Goal: Task Accomplishment & Management: Complete application form

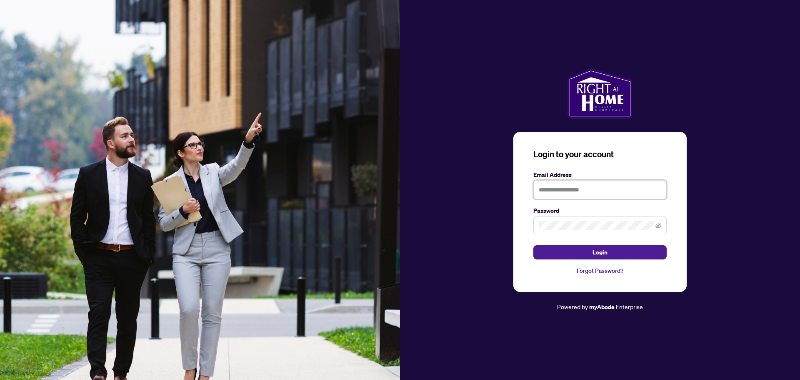
click at [559, 194] on input "text" at bounding box center [600, 189] width 133 height 19
type input "**********"
click at [534, 245] on button "Login" at bounding box center [600, 252] width 133 height 14
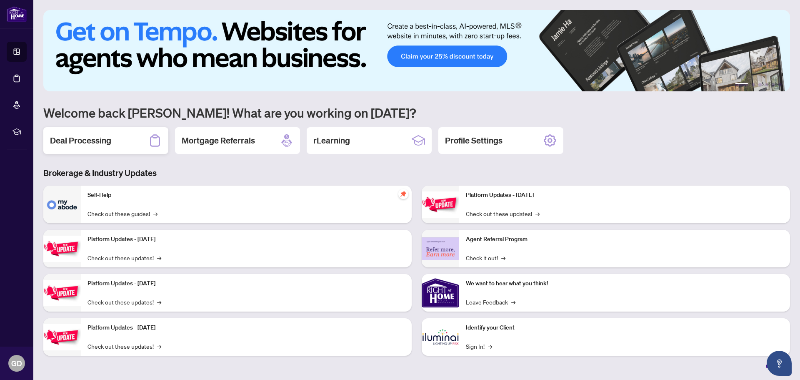
click at [80, 141] on h2 "Deal Processing" at bounding box center [80, 141] width 61 height 12
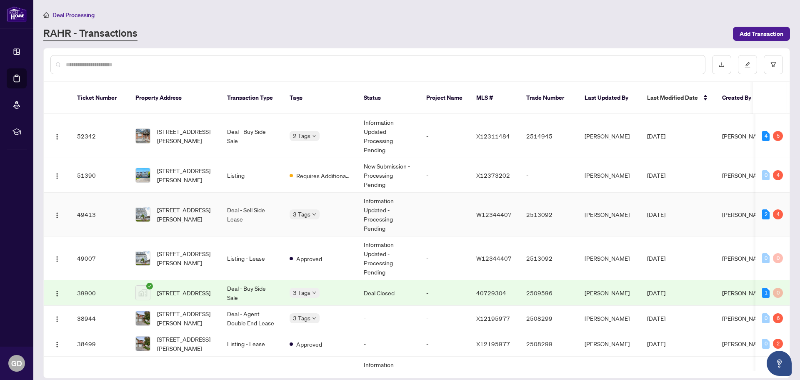
click at [379, 206] on td "Information Updated - Processing Pending" at bounding box center [388, 215] width 63 height 44
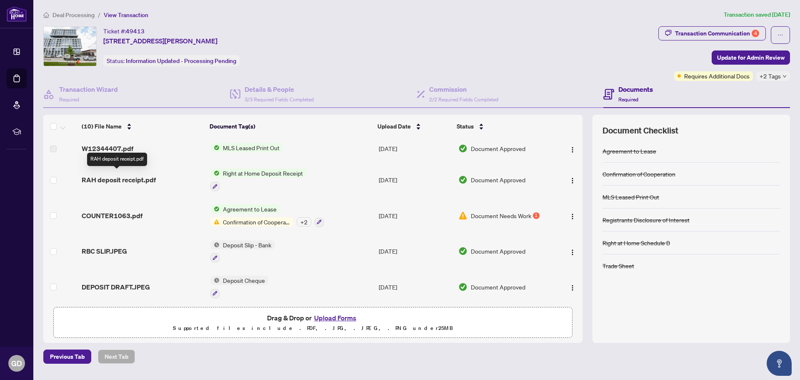
scroll to position [171, 0]
click at [515, 212] on span "Document Needs Work" at bounding box center [501, 214] width 60 height 9
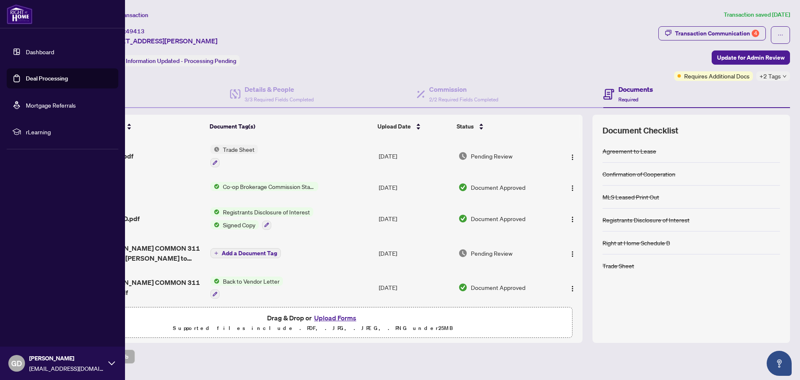
click at [43, 54] on link "Dashboard" at bounding box center [40, 52] width 28 height 8
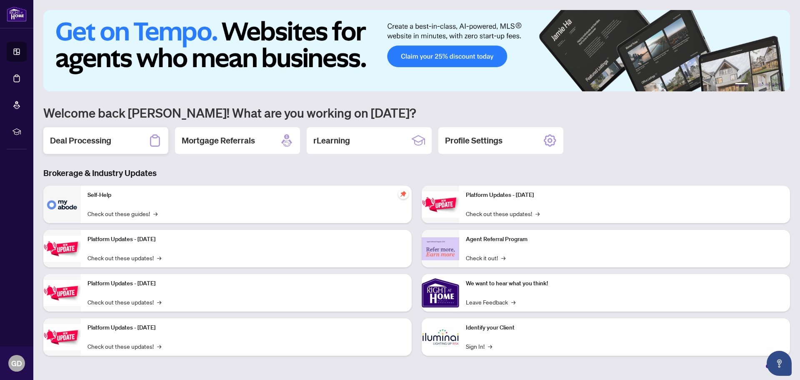
click at [73, 142] on h2 "Deal Processing" at bounding box center [80, 141] width 61 height 12
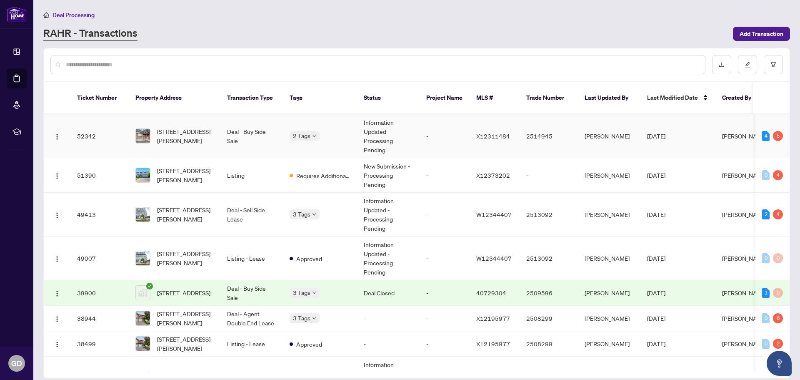
click at [251, 125] on td "Deal - Buy Side Sale" at bounding box center [252, 136] width 63 height 44
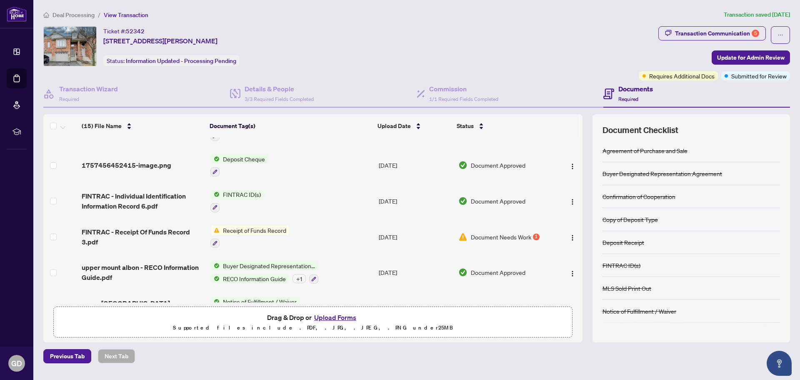
scroll to position [250, 0]
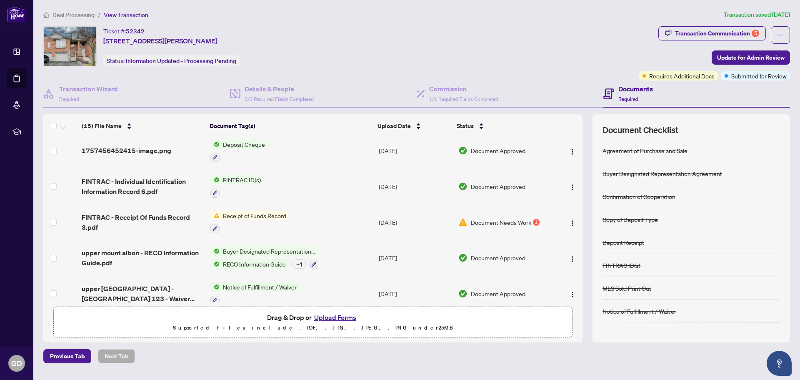
click at [487, 218] on span "Document Needs Work" at bounding box center [501, 222] width 60 height 9
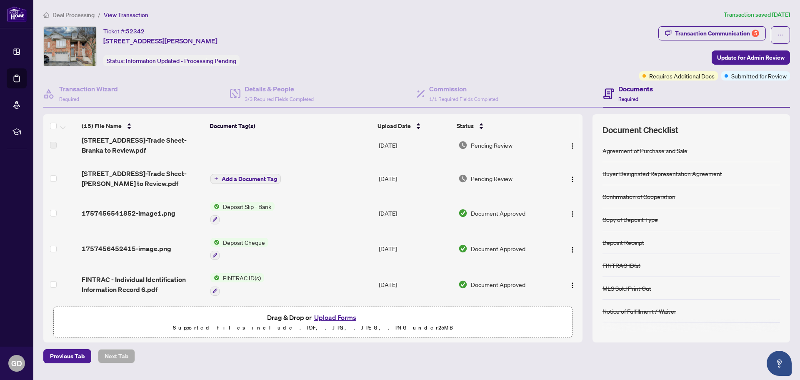
scroll to position [208, 0]
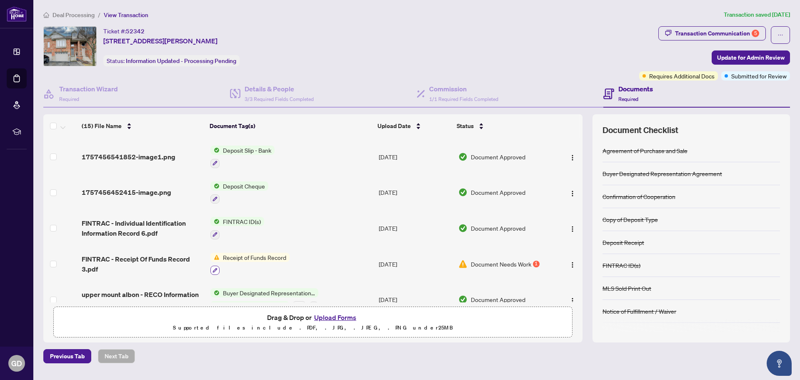
click at [214, 268] on icon "button" at bounding box center [215, 270] width 5 height 5
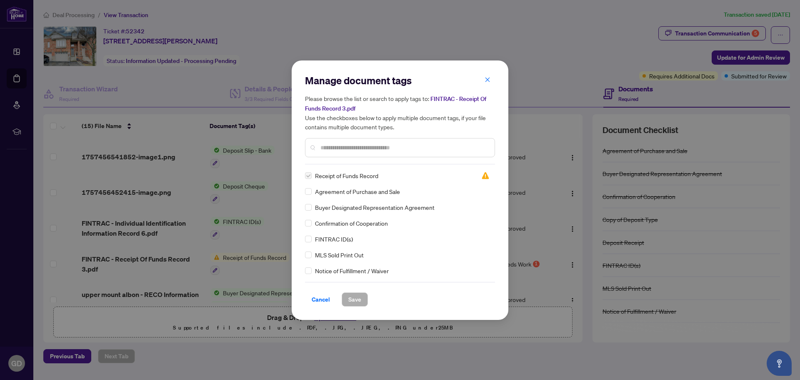
click at [487, 75] on span "button" at bounding box center [488, 79] width 6 height 13
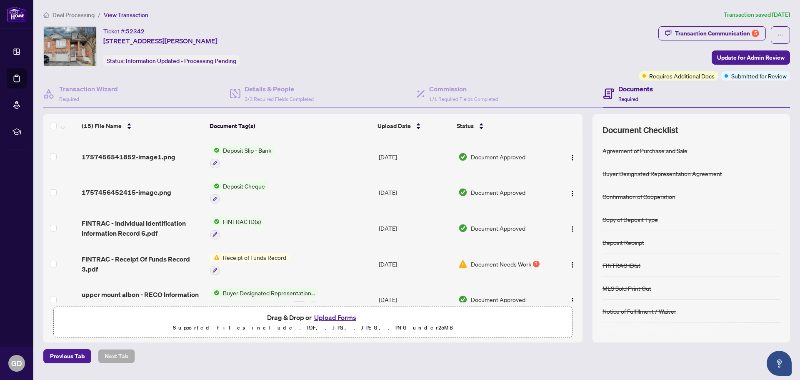
click at [275, 254] on span "Receipt of Funds Record" at bounding box center [255, 257] width 70 height 9
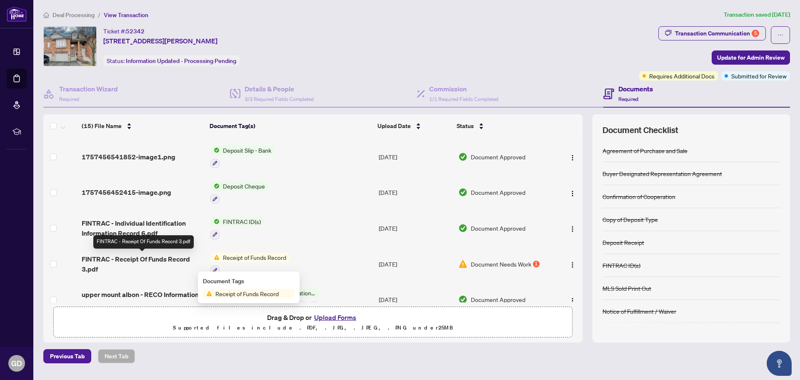
click at [134, 261] on span "FINTRAC - Receipt Of Funds Record 3.pdf" at bounding box center [143, 264] width 122 height 20
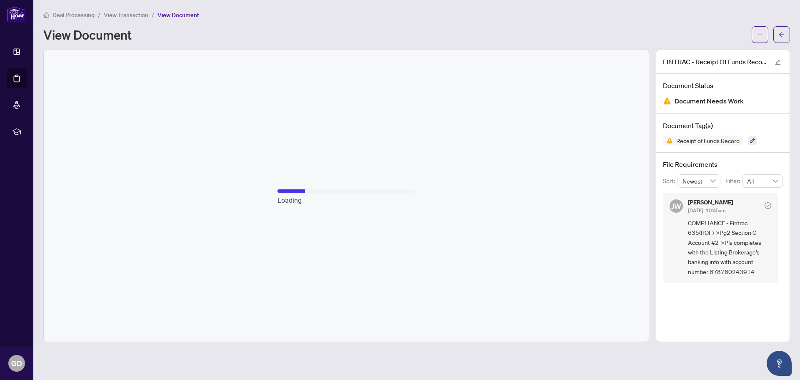
click at [349, 192] on div "20% complete" at bounding box center [347, 190] width 138 height 3
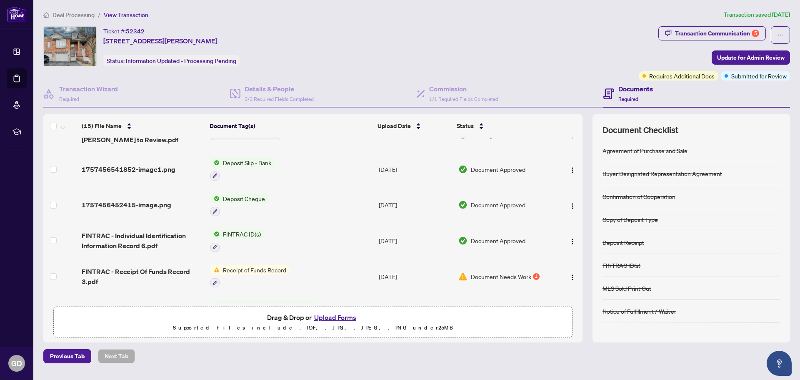
scroll to position [208, 0]
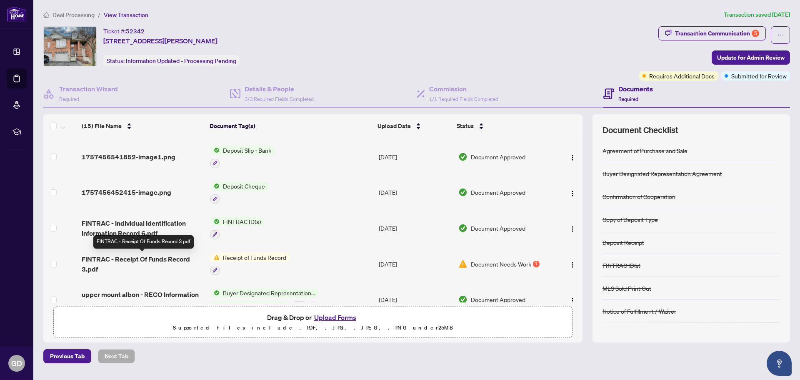
click at [98, 256] on span "FINTRAC - Receipt Of Funds Record 3.pdf" at bounding box center [143, 264] width 122 height 20
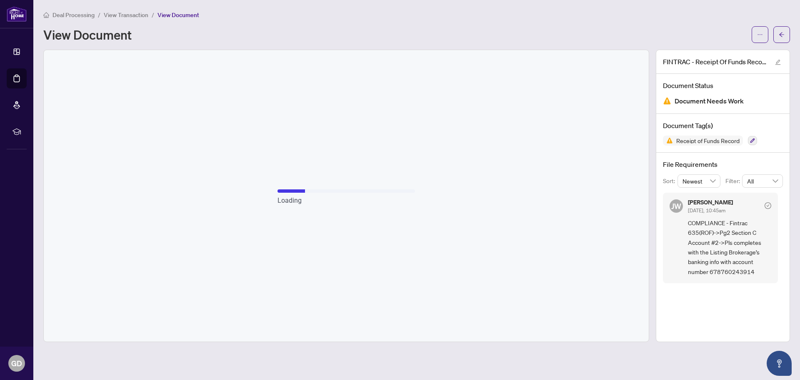
click at [164, 15] on span "View Document" at bounding box center [179, 15] width 42 height 8
click at [181, 15] on span "View Document" at bounding box center [179, 15] width 42 height 8
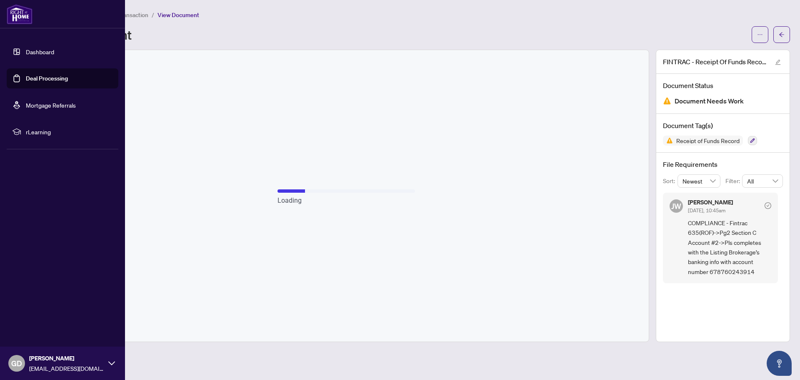
click at [46, 51] on link "Dashboard" at bounding box center [40, 52] width 28 height 8
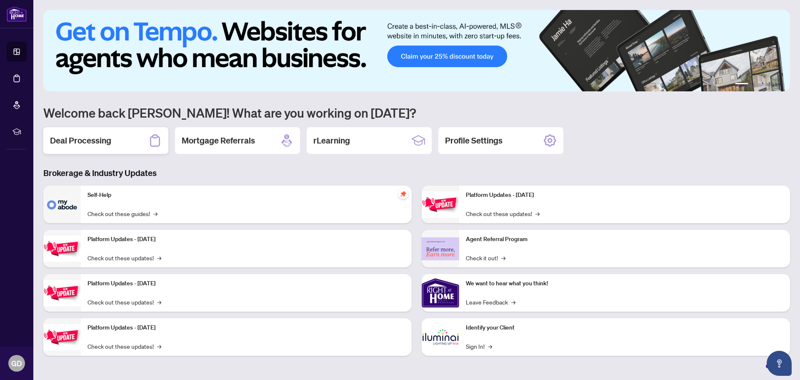
click at [88, 138] on h2 "Deal Processing" at bounding box center [80, 141] width 61 height 12
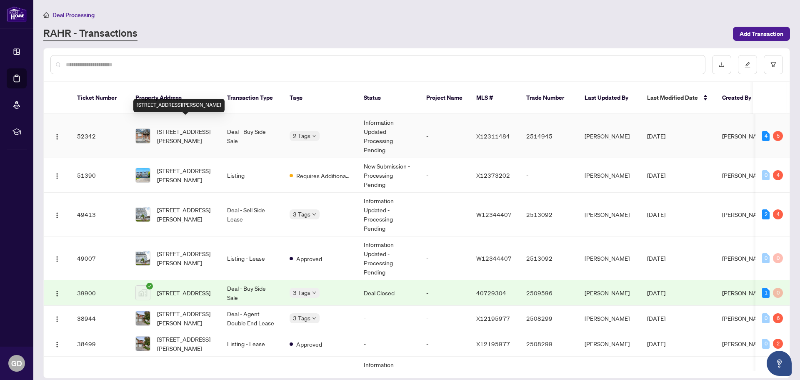
click at [200, 127] on span "[STREET_ADDRESS][PERSON_NAME]" at bounding box center [185, 136] width 57 height 18
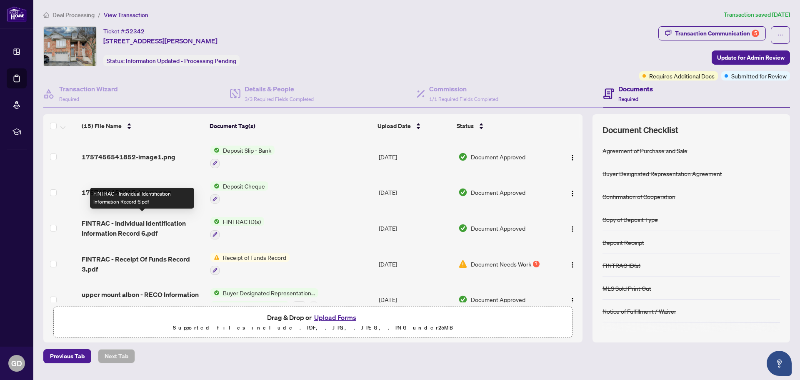
scroll to position [250, 0]
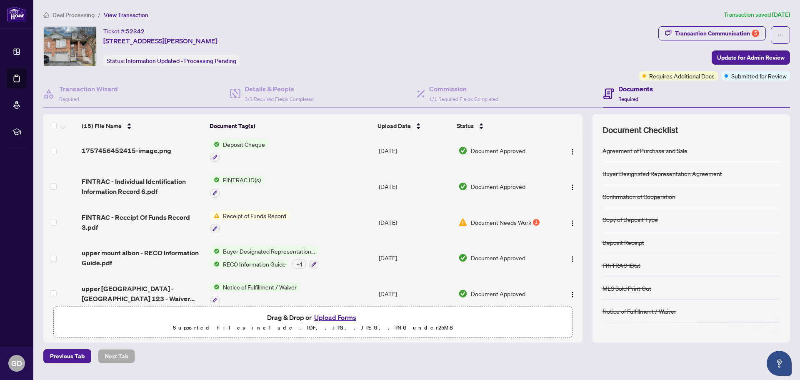
click at [233, 211] on span "Receipt of Funds Record" at bounding box center [255, 215] width 70 height 9
click at [572, 220] on img "button" at bounding box center [572, 223] width 7 height 7
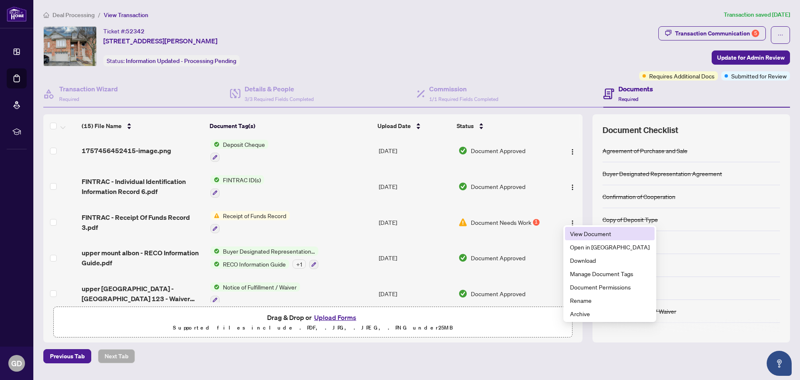
click at [577, 230] on span "View Document" at bounding box center [610, 233] width 80 height 9
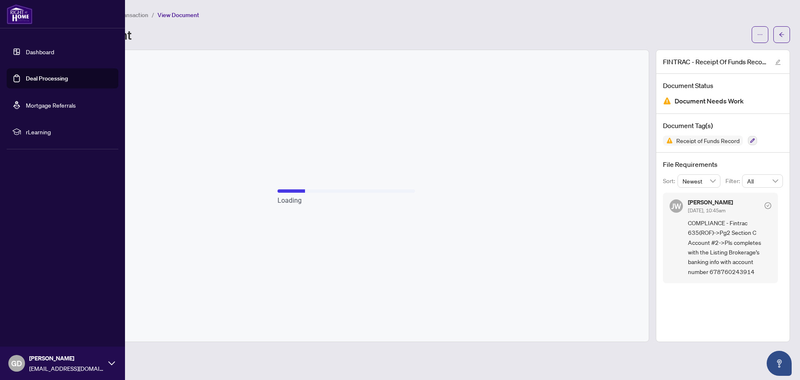
click at [40, 55] on link "Dashboard" at bounding box center [40, 52] width 28 height 8
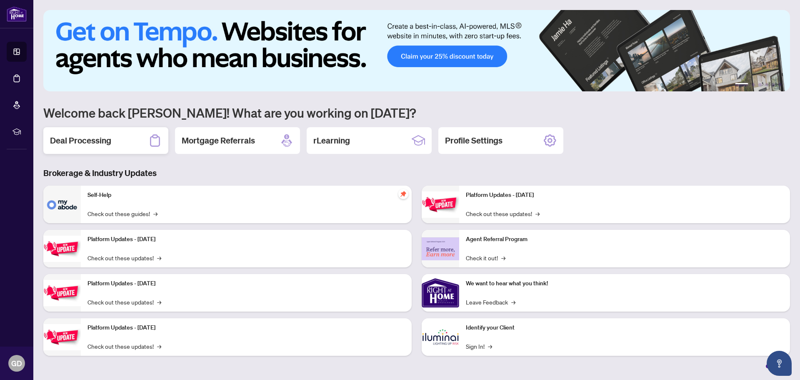
click at [77, 141] on h2 "Deal Processing" at bounding box center [80, 141] width 61 height 12
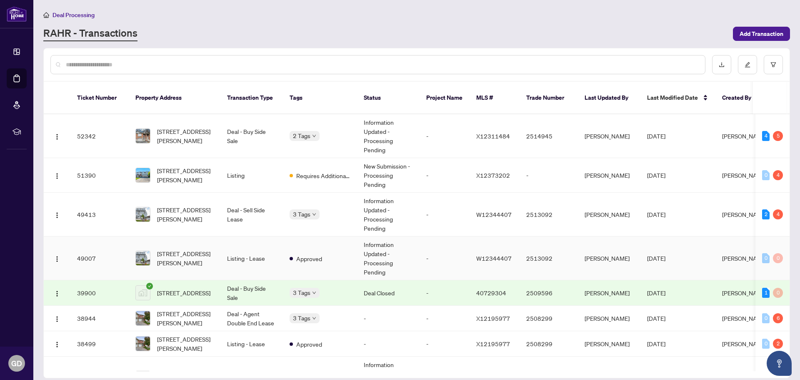
click at [204, 251] on span "[STREET_ADDRESS][PERSON_NAME]" at bounding box center [185, 258] width 57 height 18
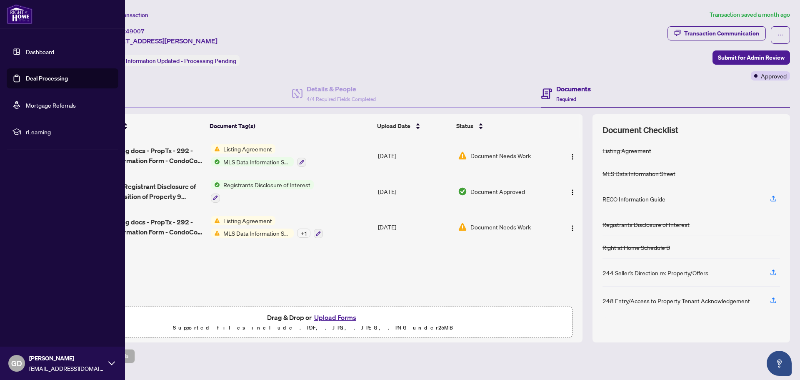
click at [48, 49] on link "Dashboard" at bounding box center [40, 52] width 28 height 8
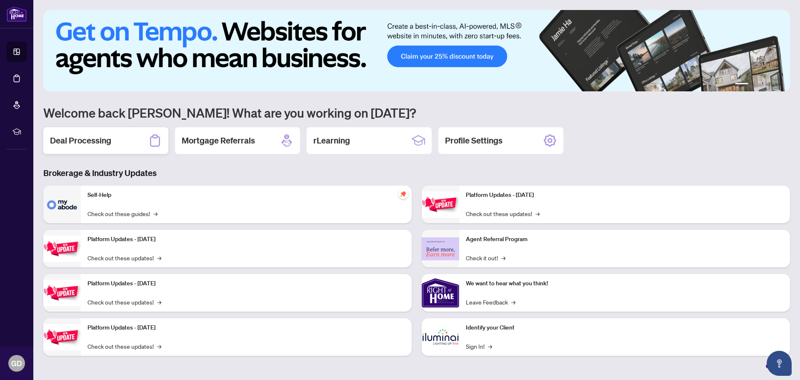
click at [91, 136] on h2 "Deal Processing" at bounding box center [80, 141] width 61 height 12
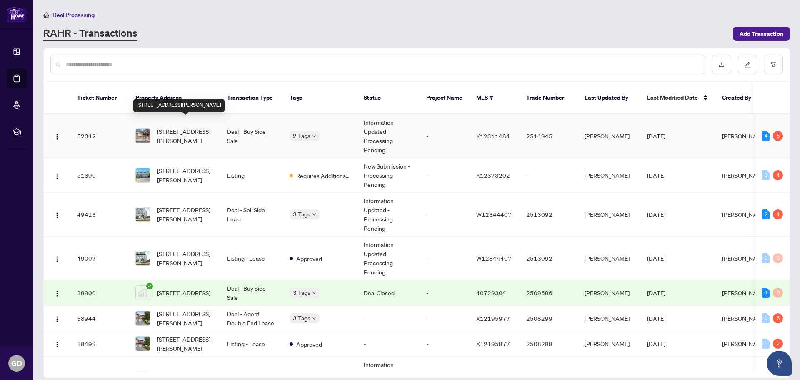
click at [191, 128] on span "[STREET_ADDRESS][PERSON_NAME]" at bounding box center [185, 136] width 57 height 18
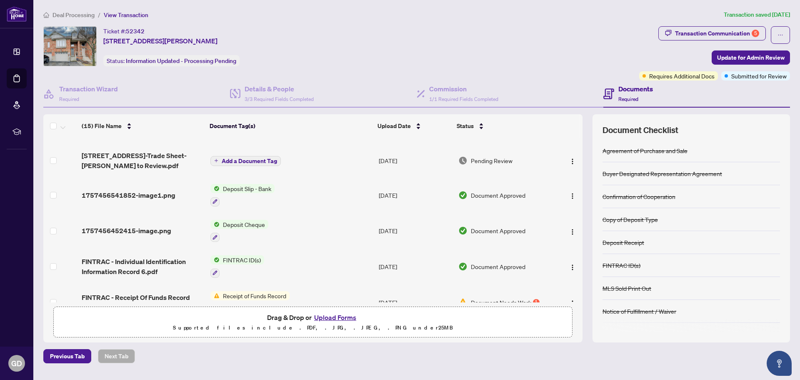
scroll to position [292, 0]
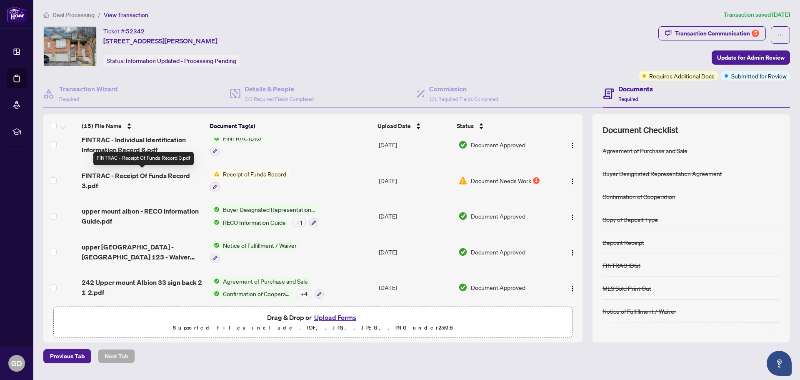
click at [168, 177] on span "FINTRAC - Receipt Of Funds Record 3.pdf" at bounding box center [143, 181] width 122 height 20
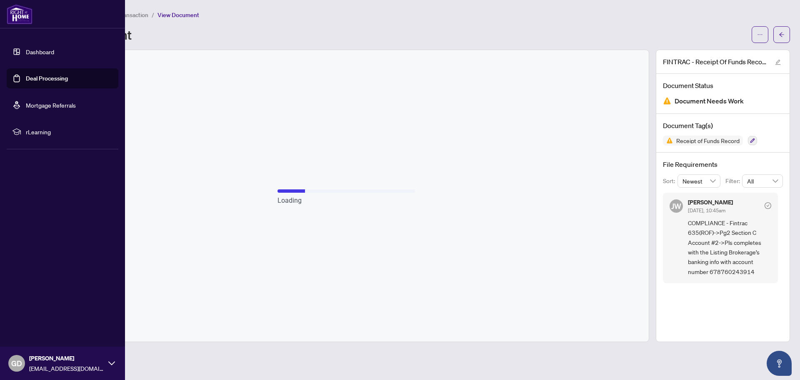
click at [42, 51] on link "Dashboard" at bounding box center [40, 52] width 28 height 8
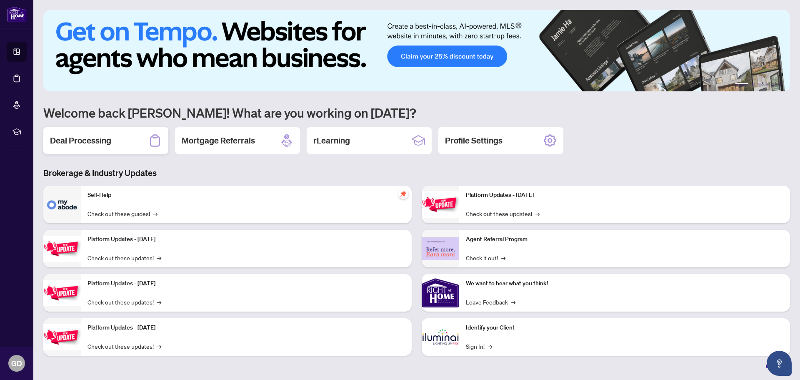
click at [119, 145] on div "Deal Processing" at bounding box center [105, 140] width 125 height 27
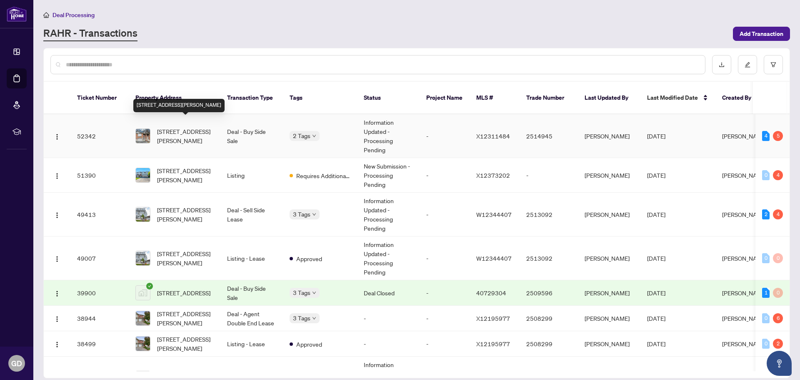
click at [187, 127] on span "[STREET_ADDRESS][PERSON_NAME]" at bounding box center [185, 136] width 57 height 18
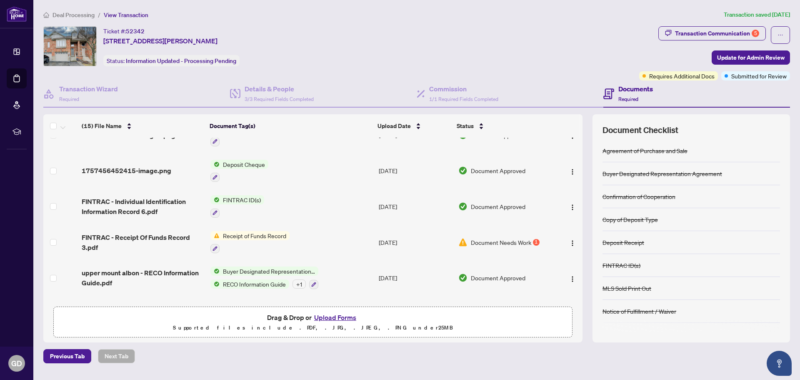
scroll to position [250, 0]
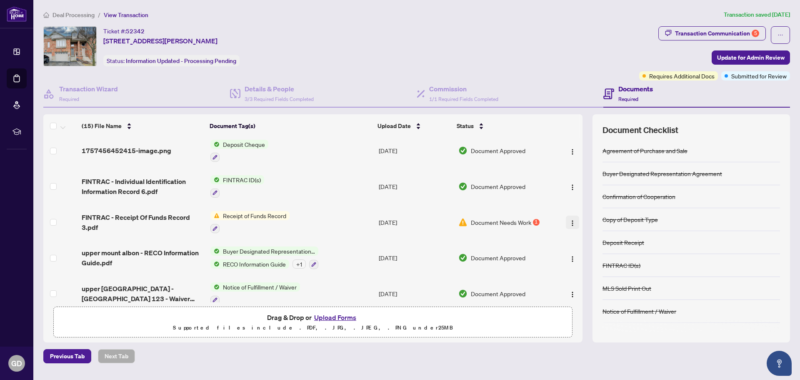
click at [570, 220] on img "button" at bounding box center [572, 223] width 7 height 7
click at [555, 206] on td at bounding box center [569, 222] width 28 height 36
click at [342, 318] on button "Upload Forms" at bounding box center [335, 317] width 47 height 11
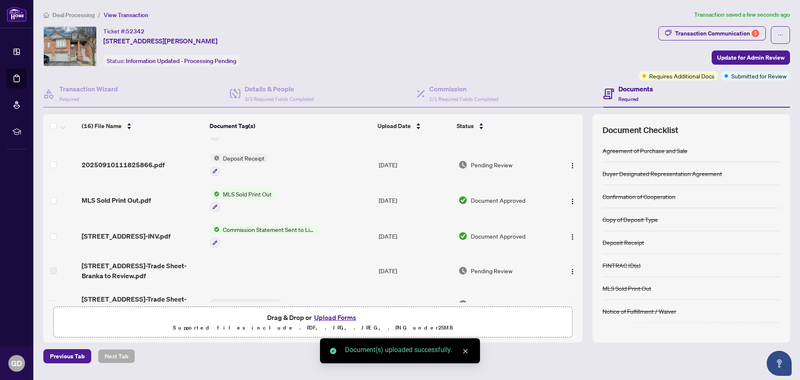
scroll to position [0, 0]
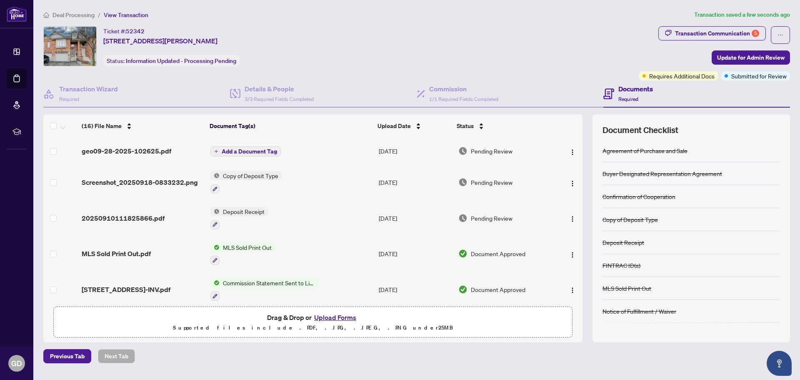
click at [255, 148] on span "Add a Document Tag" at bounding box center [249, 151] width 55 height 6
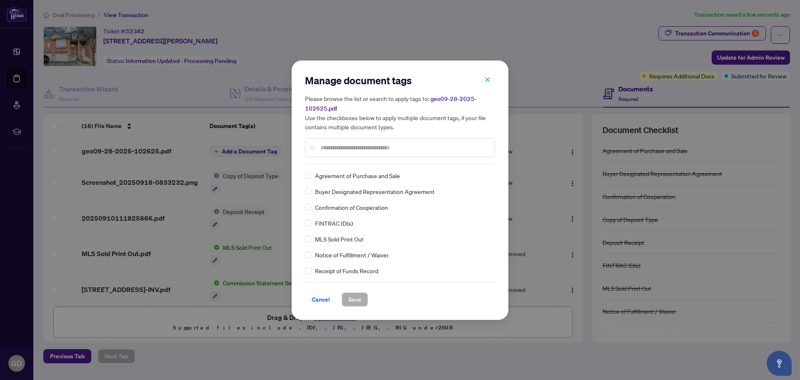
click at [336, 148] on input "text" at bounding box center [405, 147] width 168 height 9
type input "***"
click at [351, 301] on span "Save" at bounding box center [355, 299] width 13 height 13
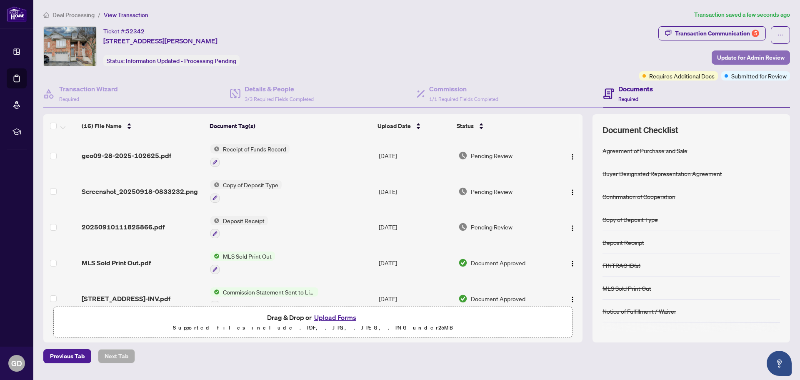
click at [743, 60] on span "Update for Admin Review" at bounding box center [751, 57] width 68 height 13
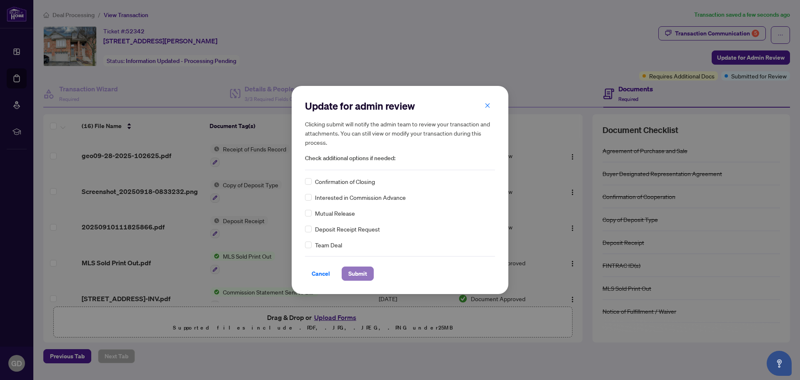
click at [354, 273] on span "Submit" at bounding box center [358, 273] width 19 height 13
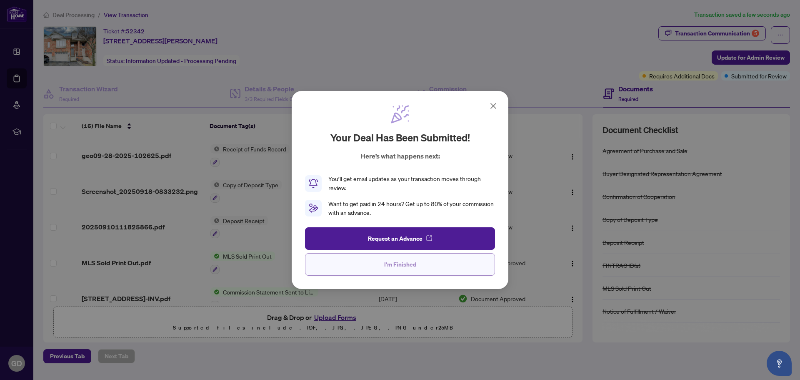
click at [396, 268] on span "I'm Finished" at bounding box center [400, 264] width 32 height 13
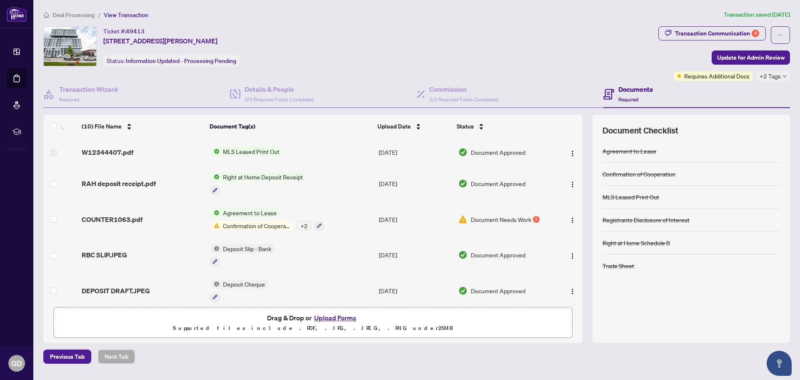
scroll to position [167, 0]
click at [253, 222] on span "Confirmation of Cooperation" at bounding box center [257, 225] width 74 height 9
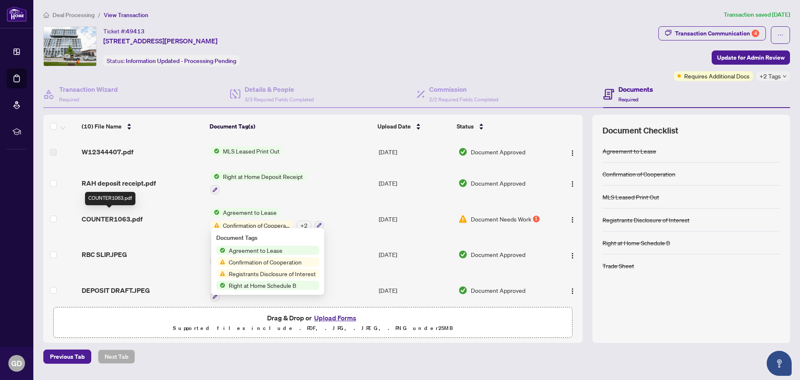
click at [136, 217] on span "COUNTER1063.pdf" at bounding box center [112, 219] width 61 height 10
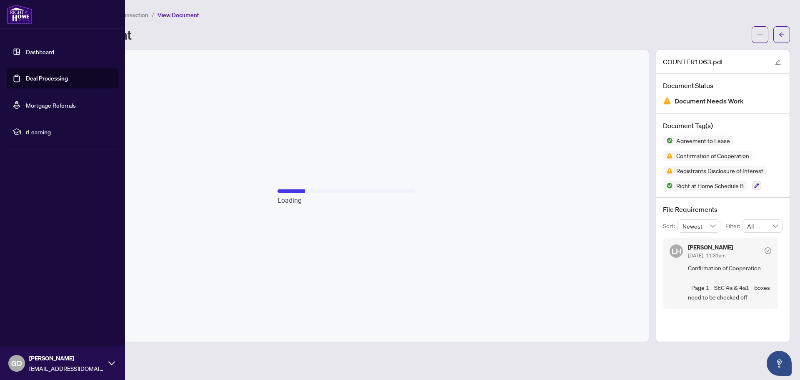
click at [40, 52] on link "Dashboard" at bounding box center [40, 52] width 28 height 8
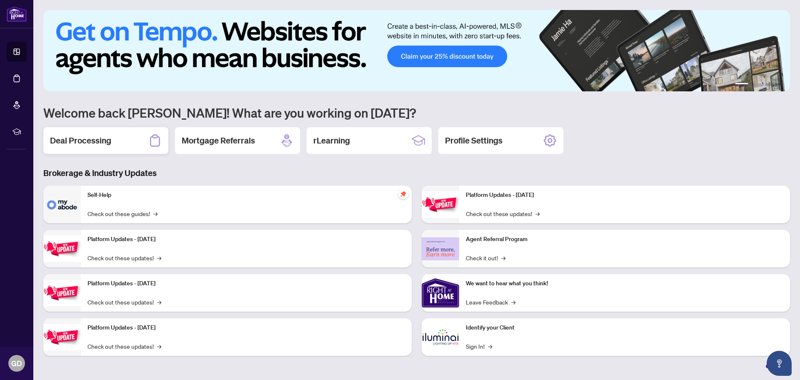
click at [107, 139] on h2 "Deal Processing" at bounding box center [80, 141] width 61 height 12
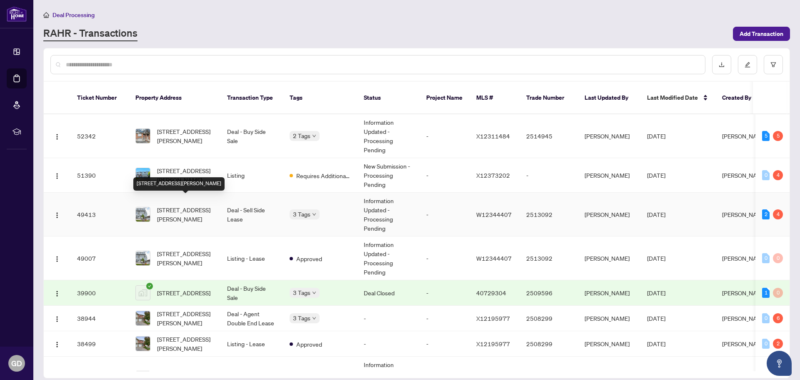
click at [202, 205] on span "[STREET_ADDRESS][PERSON_NAME]" at bounding box center [185, 214] width 57 height 18
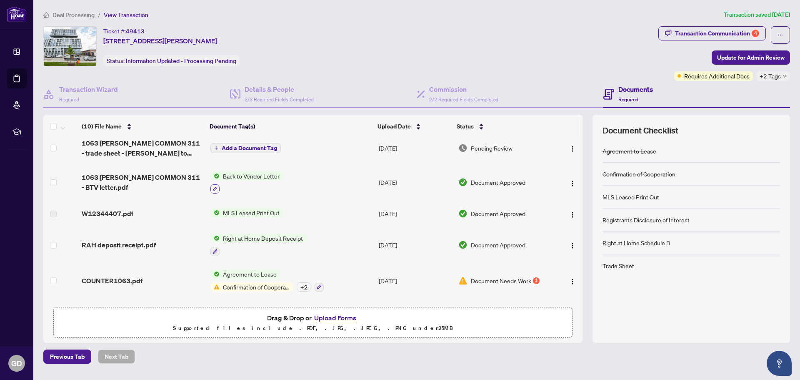
scroll to position [167, 0]
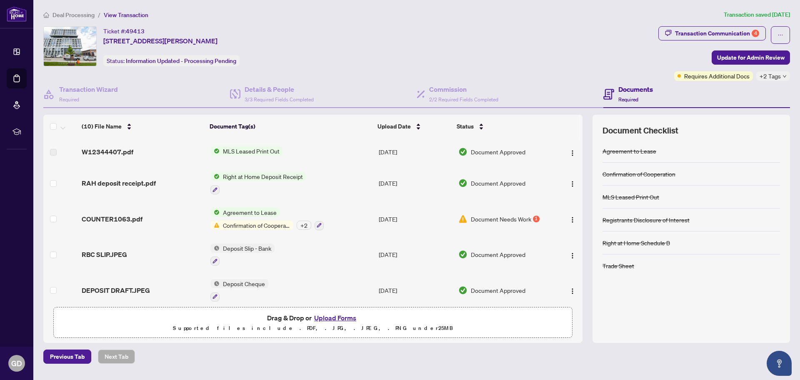
click at [233, 221] on span "Confirmation of Cooperation" at bounding box center [257, 225] width 74 height 9
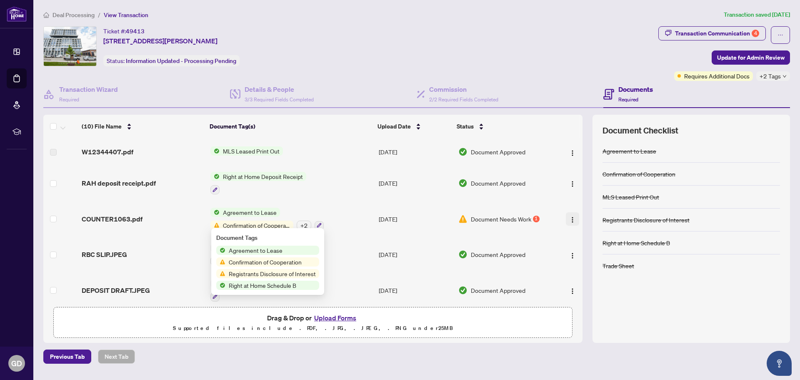
click at [574, 213] on button "button" at bounding box center [572, 218] width 13 height 13
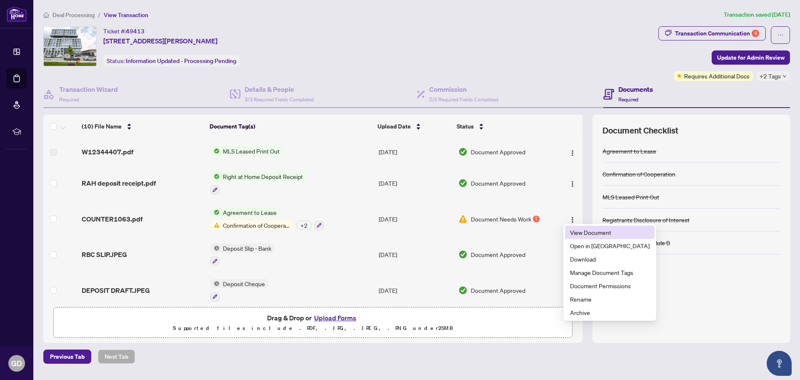
click at [579, 231] on span "View Document" at bounding box center [610, 232] width 80 height 9
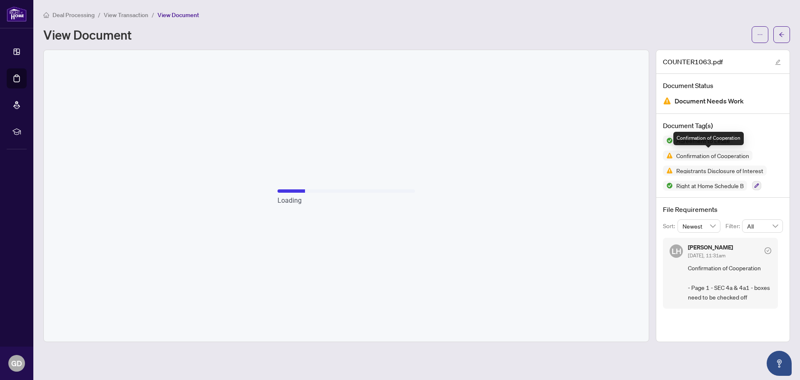
drag, startPoint x: 707, startPoint y: 153, endPoint x: 734, endPoint y: 153, distance: 27.1
click at [734, 153] on span "Confirmation of Cooperation" at bounding box center [713, 156] width 80 height 6
click at [776, 61] on icon "edit" at bounding box center [778, 62] width 6 height 6
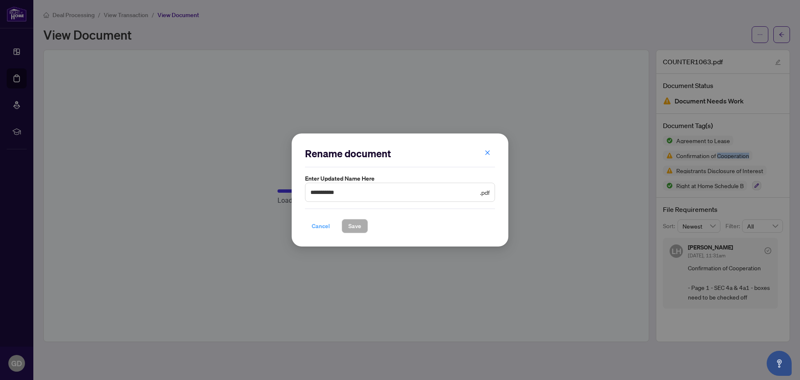
click at [322, 226] on span "Cancel" at bounding box center [321, 225] width 18 height 13
